Goal: Task Accomplishment & Management: Use online tool/utility

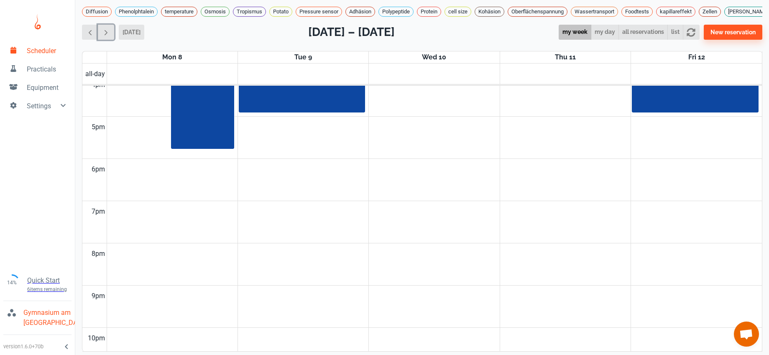
scroll to position [708, 0]
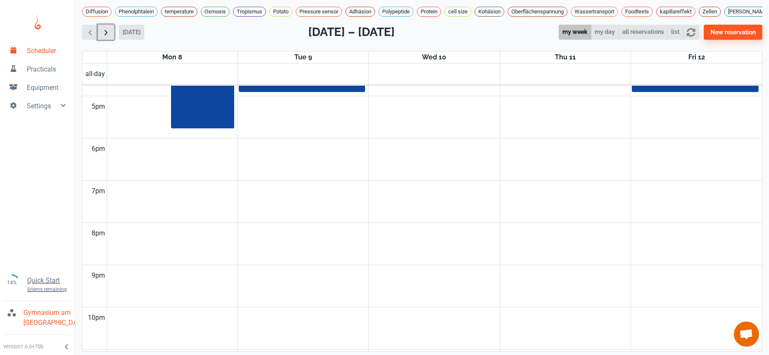
click at [104, 37] on span "button" at bounding box center [106, 32] width 9 height 9
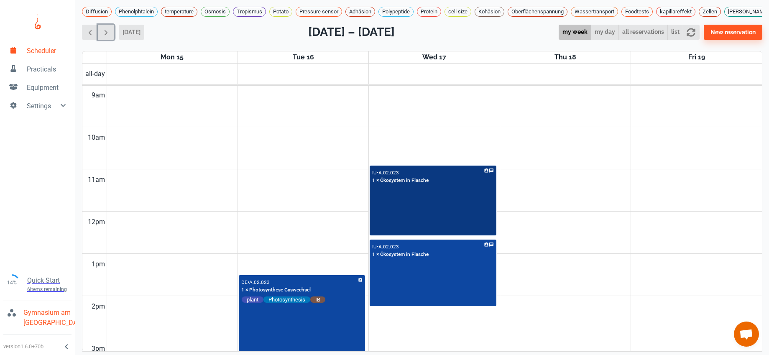
scroll to position [379, 0]
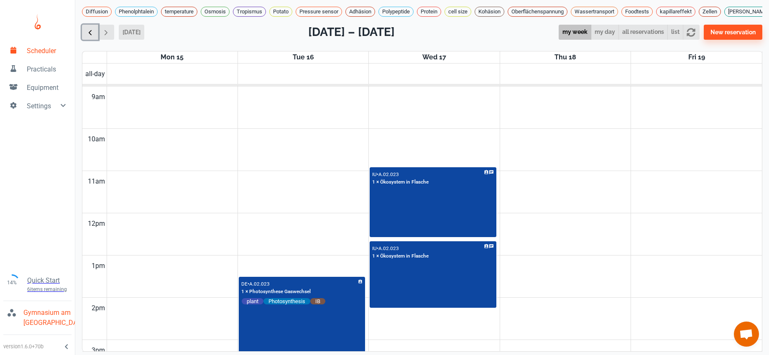
click at [88, 37] on span "button" at bounding box center [90, 32] width 9 height 9
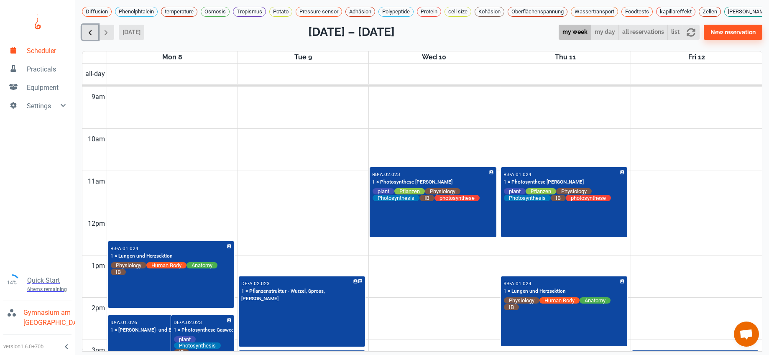
scroll to position [338, 0]
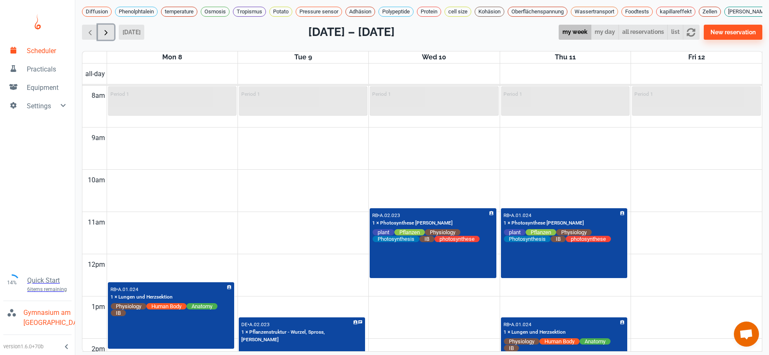
click at [104, 37] on span "button" at bounding box center [106, 32] width 9 height 9
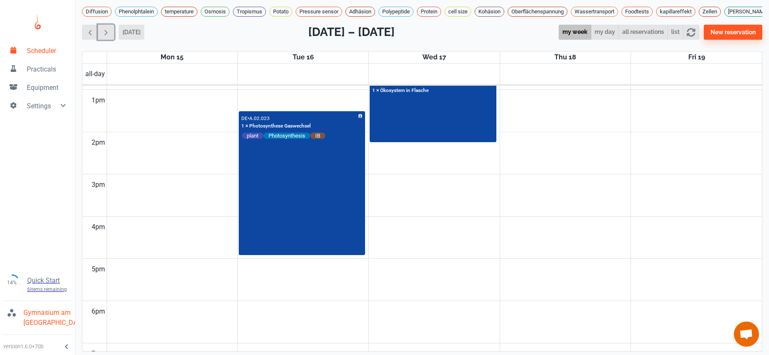
scroll to position [546, 0]
click at [108, 37] on span "button" at bounding box center [106, 32] width 9 height 9
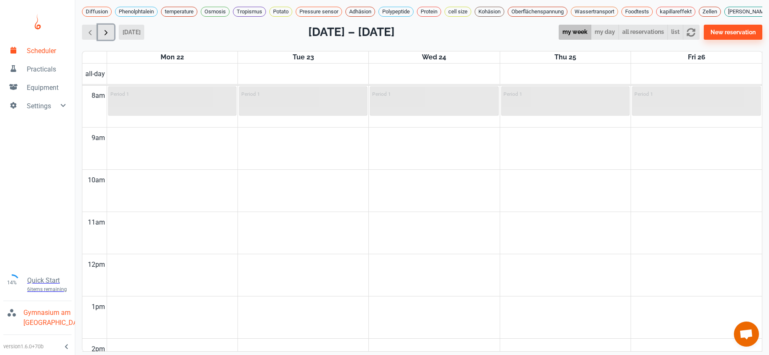
click at [108, 37] on span "button" at bounding box center [106, 32] width 9 height 9
click at [93, 37] on span "button" at bounding box center [90, 32] width 9 height 9
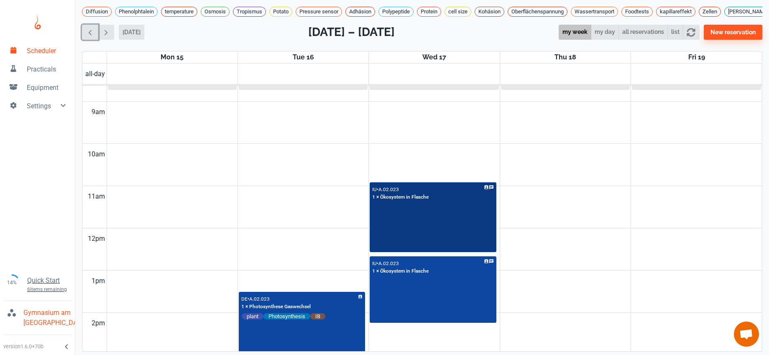
scroll to position [434, 0]
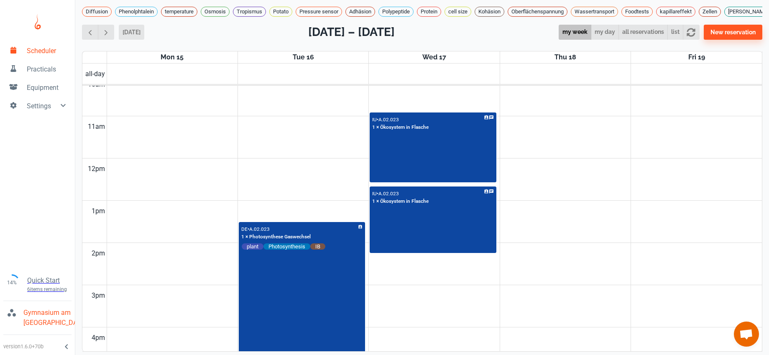
click at [589, 116] on td at bounding box center [435, 105] width 656 height 21
click at [90, 37] on span "button" at bounding box center [90, 32] width 9 height 9
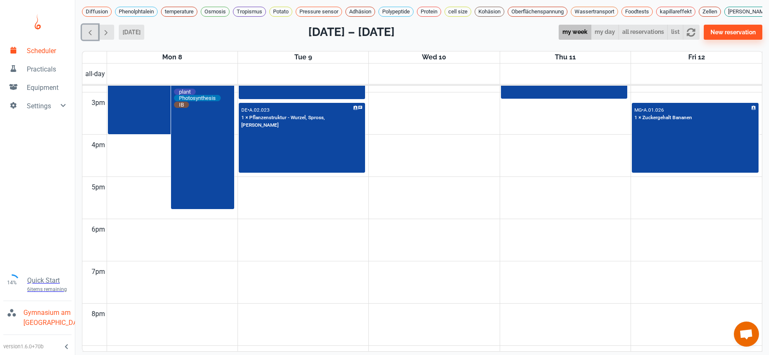
scroll to position [514, 0]
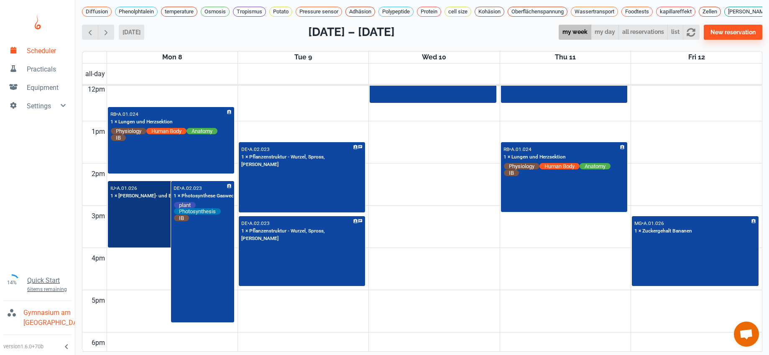
click at [139, 237] on div "IU • A.01.026 1 × [PERSON_NAME]- und Blutdruckmessung" at bounding box center [171, 214] width 125 height 65
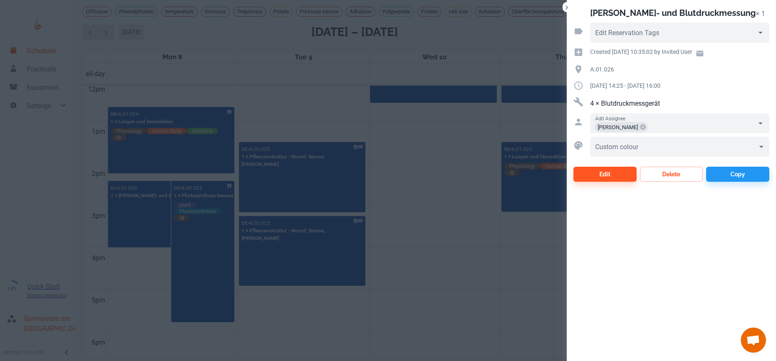
click at [215, 82] on div at bounding box center [388, 180] width 776 height 361
